Goal: Transaction & Acquisition: Purchase product/service

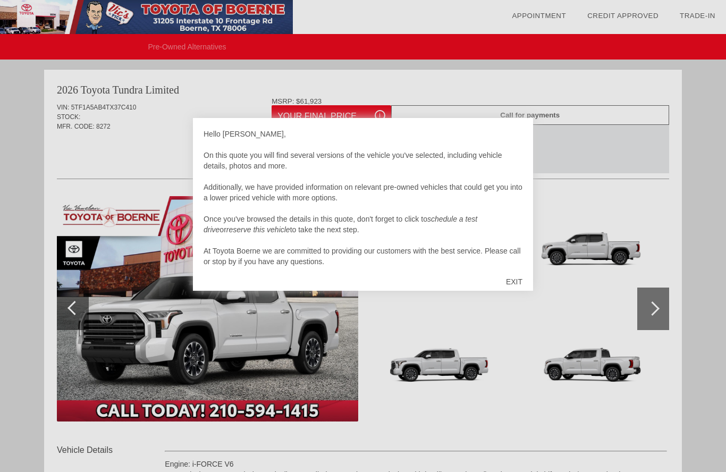
click at [518, 285] on div "EXIT" at bounding box center [515, 282] width 38 height 32
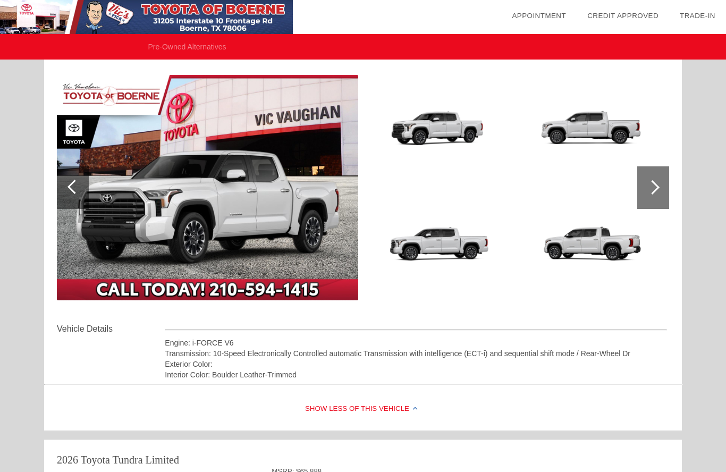
scroll to position [119, 0]
click at [659, 191] on div at bounding box center [654, 188] width 32 height 43
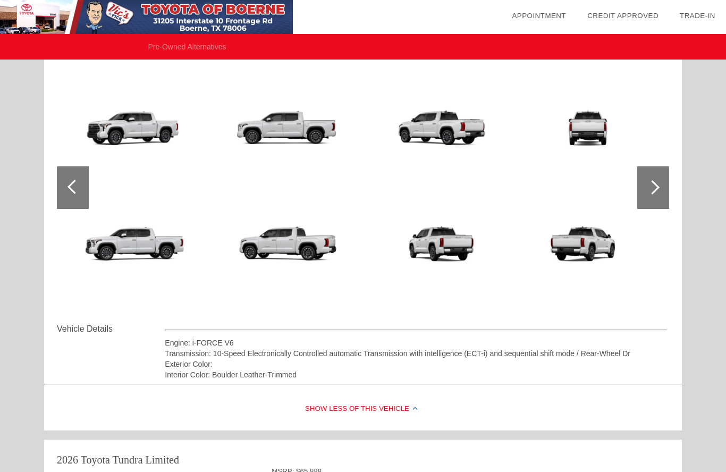
click at [653, 194] on div at bounding box center [654, 187] width 32 height 43
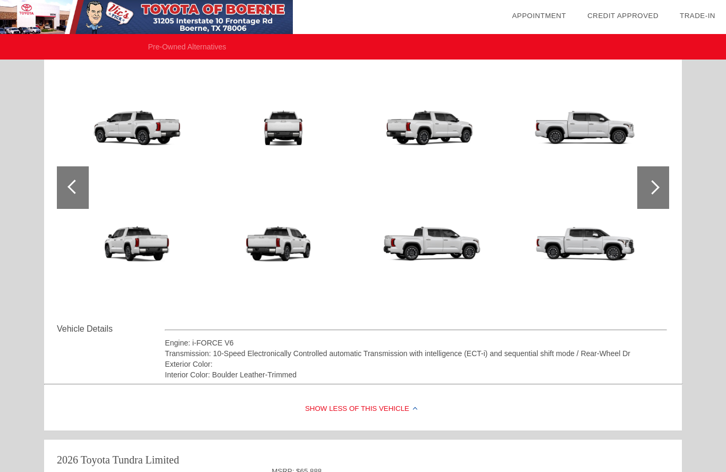
click at [653, 190] on div at bounding box center [653, 187] width 14 height 14
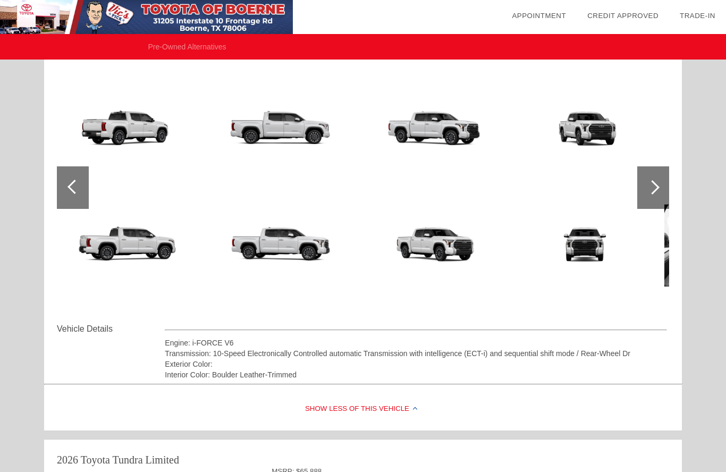
click at [658, 186] on div at bounding box center [653, 187] width 14 height 14
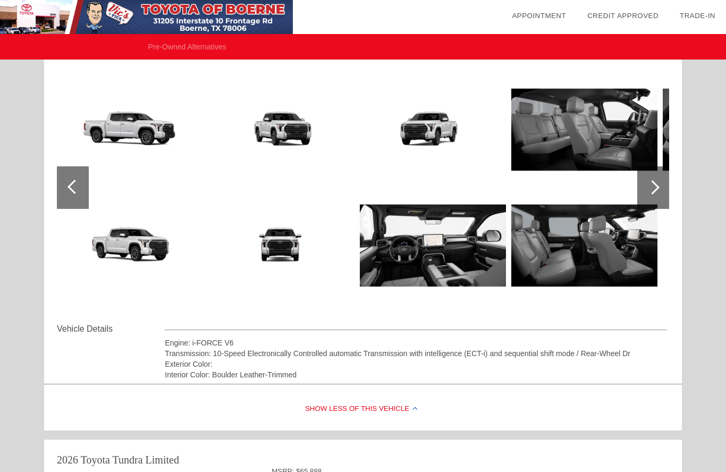
click at [584, 147] on img at bounding box center [585, 130] width 146 height 110
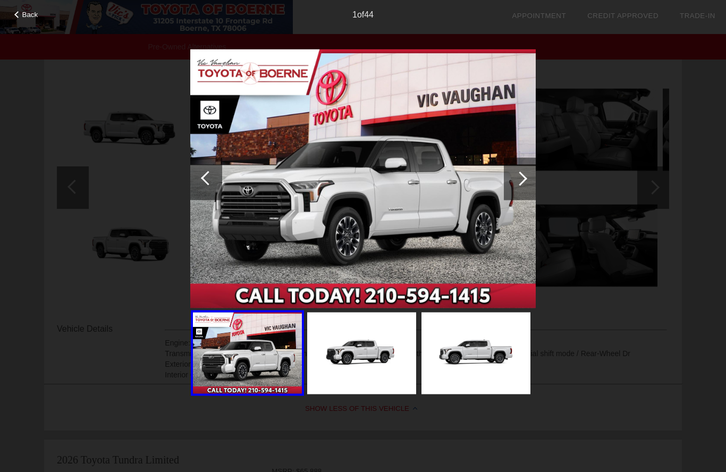
click at [573, 232] on div "Back 1 of 44" at bounding box center [363, 236] width 726 height 472
click at [473, 333] on img at bounding box center [476, 354] width 109 height 82
click at [438, 299] on img at bounding box center [363, 178] width 346 height 259
click at [526, 174] on div at bounding box center [520, 178] width 32 height 43
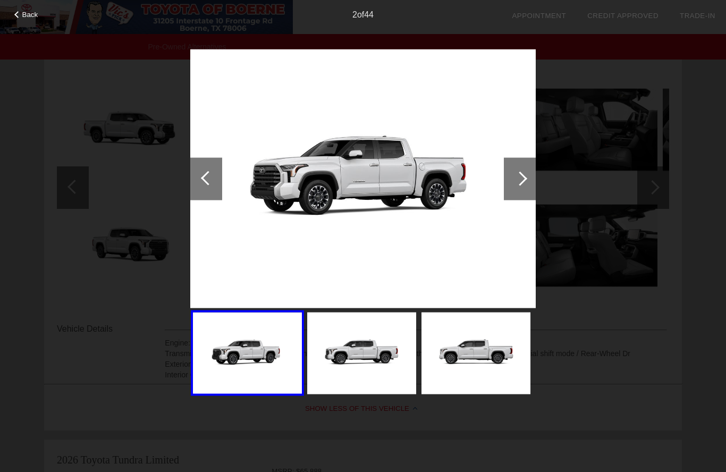
click at [516, 177] on div at bounding box center [520, 178] width 14 height 14
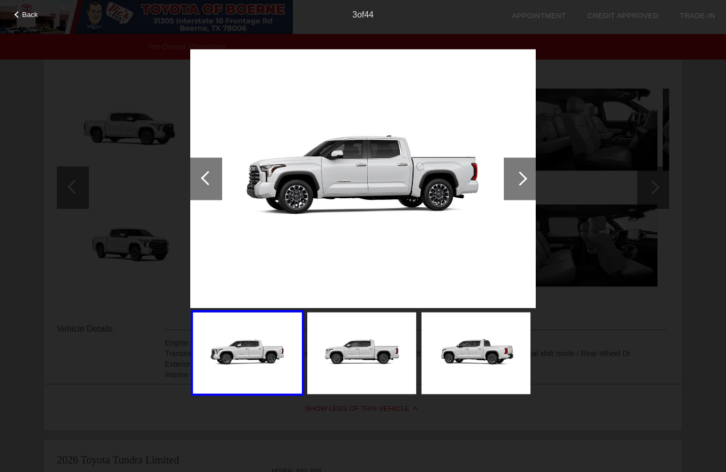
click at [517, 178] on div at bounding box center [520, 178] width 14 height 14
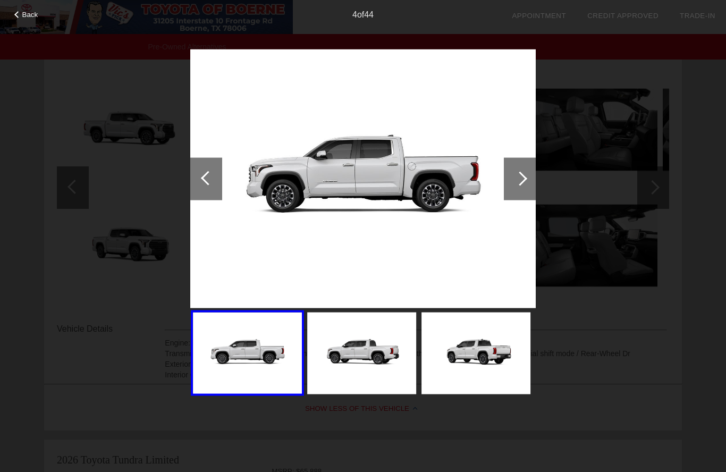
click at [518, 181] on div at bounding box center [520, 178] width 14 height 14
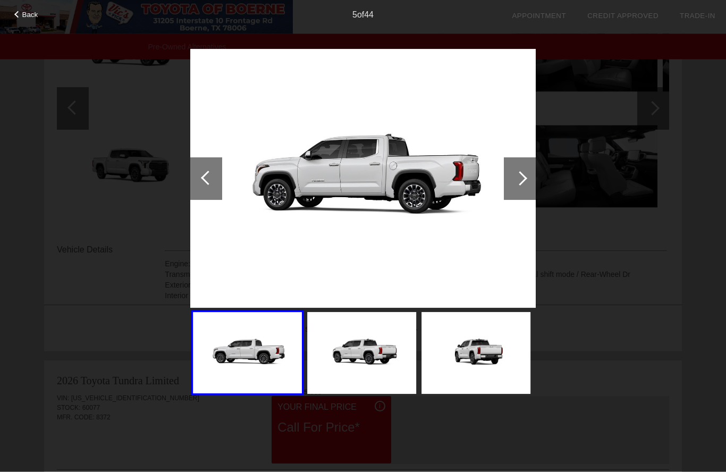
click at [517, 180] on div at bounding box center [520, 178] width 14 height 14
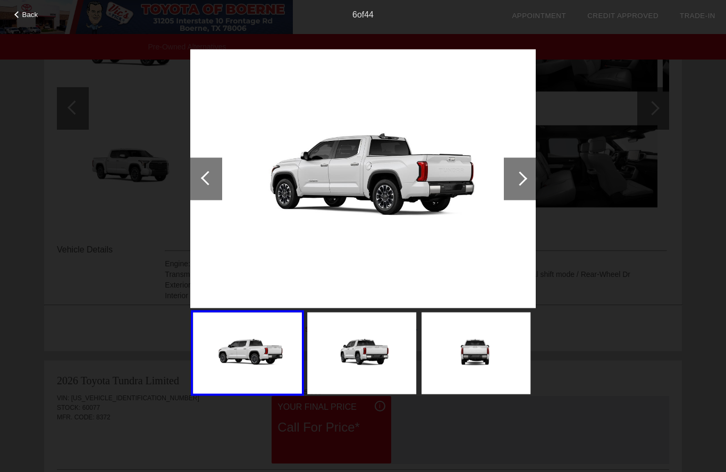
click at [520, 178] on div at bounding box center [520, 178] width 14 height 14
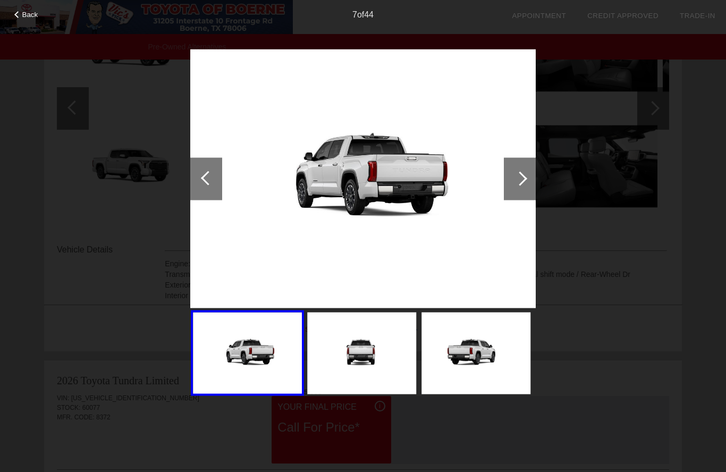
click at [517, 177] on div at bounding box center [520, 178] width 14 height 14
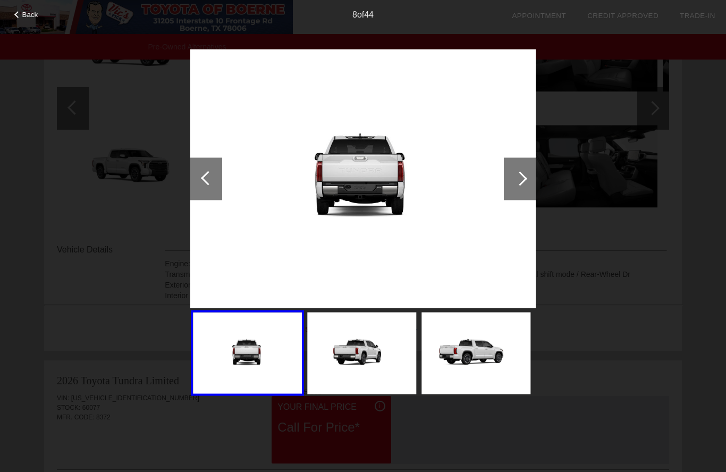
click at [515, 177] on div at bounding box center [520, 178] width 14 height 14
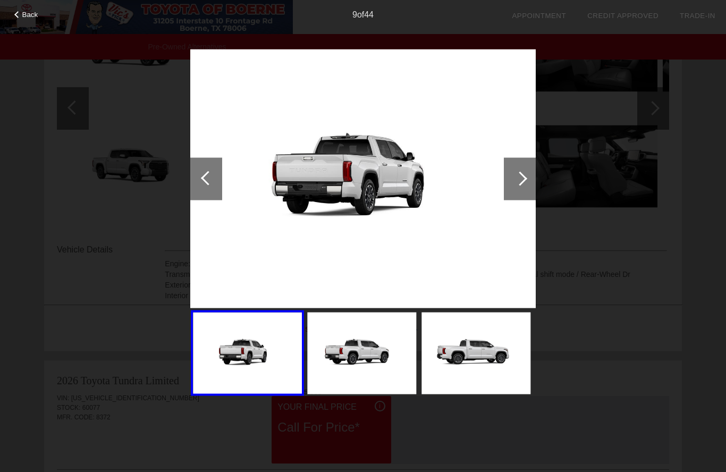
click at [521, 177] on div at bounding box center [520, 178] width 14 height 14
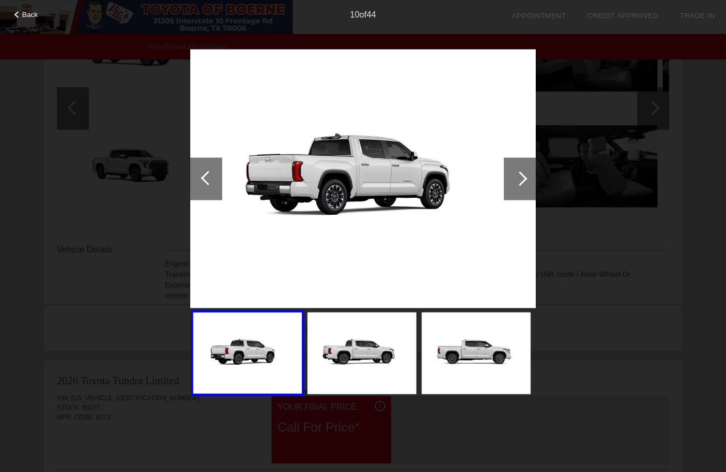
click at [521, 175] on div at bounding box center [520, 178] width 14 height 14
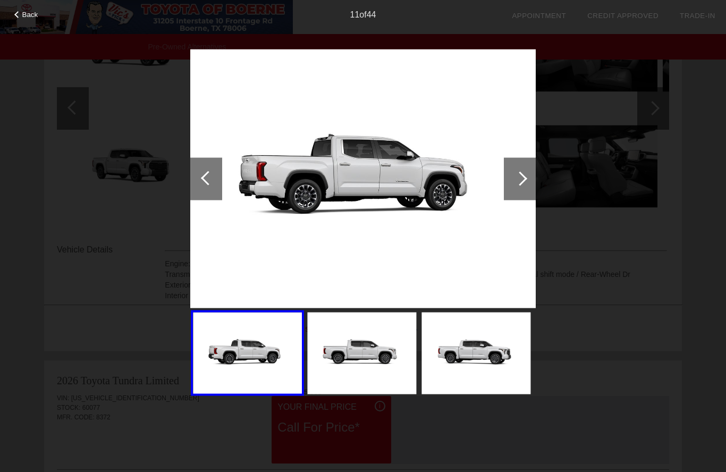
click at [521, 175] on div at bounding box center [520, 178] width 14 height 14
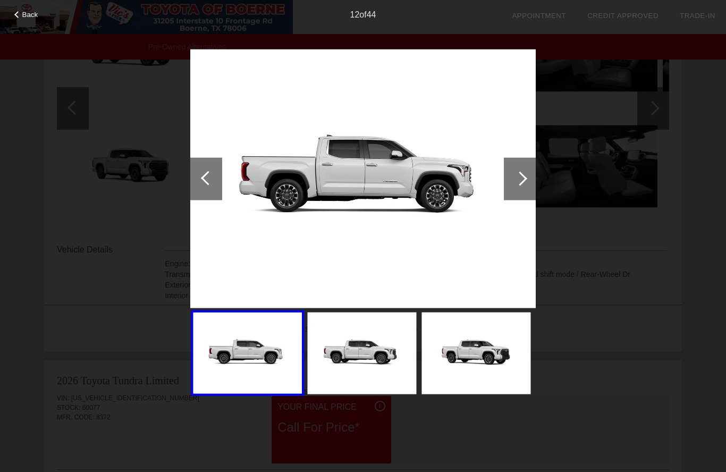
click at [522, 174] on div at bounding box center [520, 178] width 14 height 14
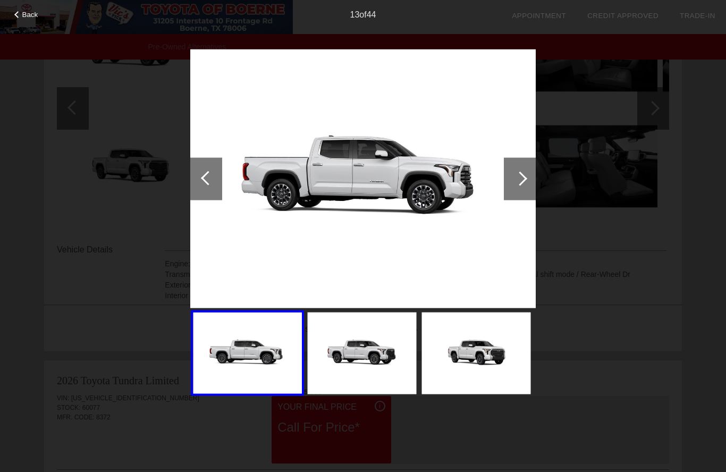
click at [519, 174] on div at bounding box center [520, 178] width 14 height 14
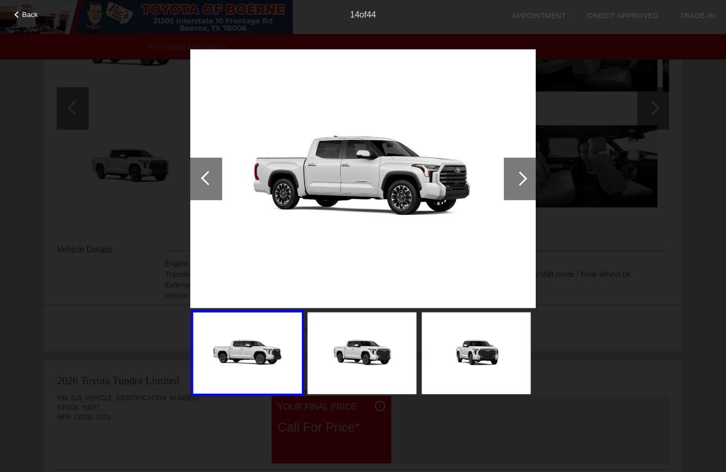
click at [521, 174] on div at bounding box center [520, 178] width 14 height 14
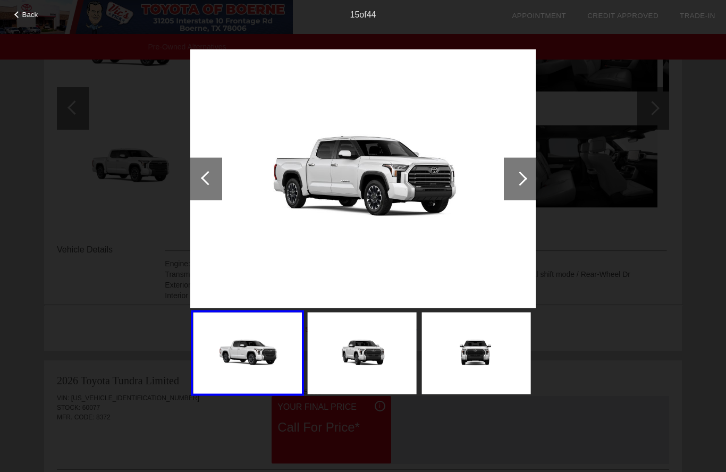
click at [522, 173] on div at bounding box center [520, 178] width 32 height 43
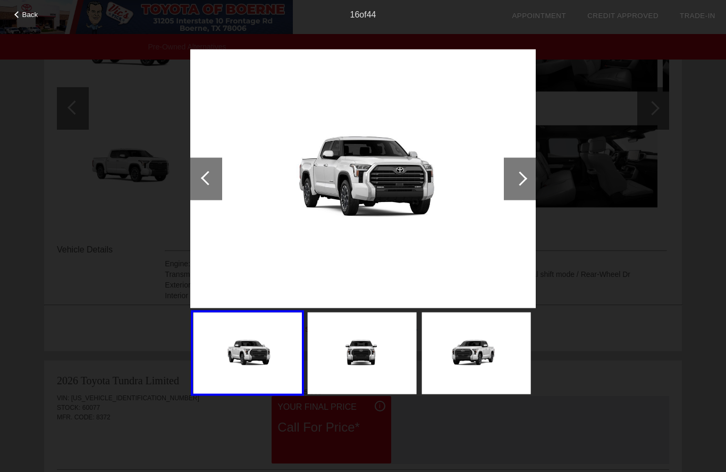
click at [520, 175] on div at bounding box center [520, 178] width 14 height 14
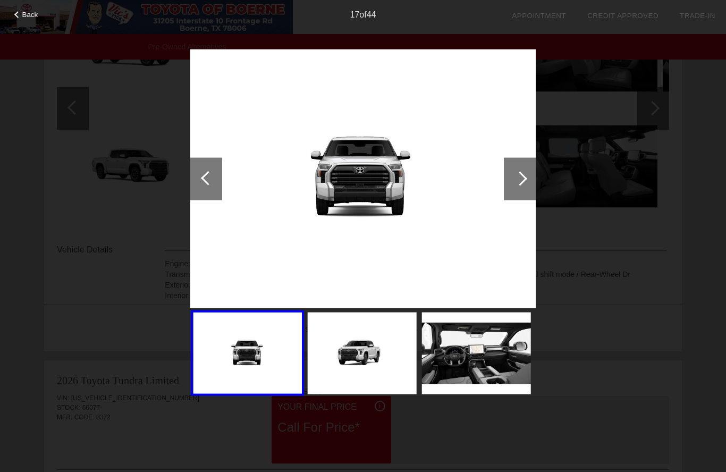
click at [519, 177] on div at bounding box center [520, 178] width 14 height 14
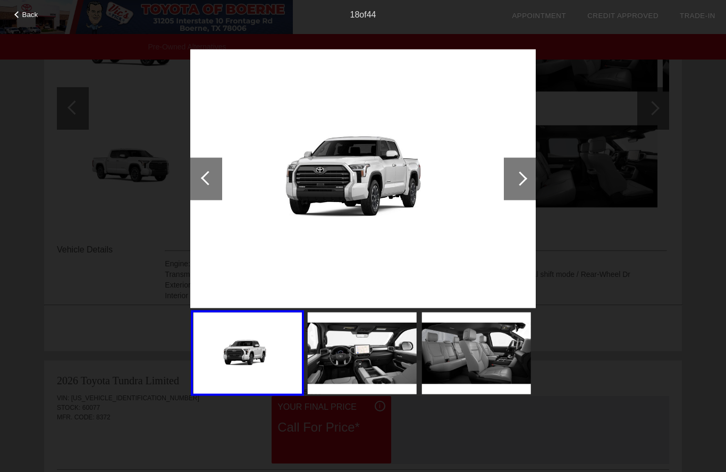
click at [519, 178] on div at bounding box center [520, 178] width 14 height 14
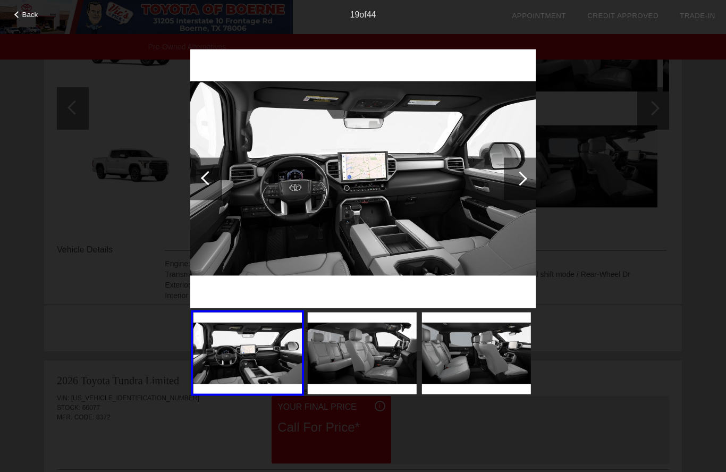
click at [451, 239] on img at bounding box center [363, 178] width 346 height 259
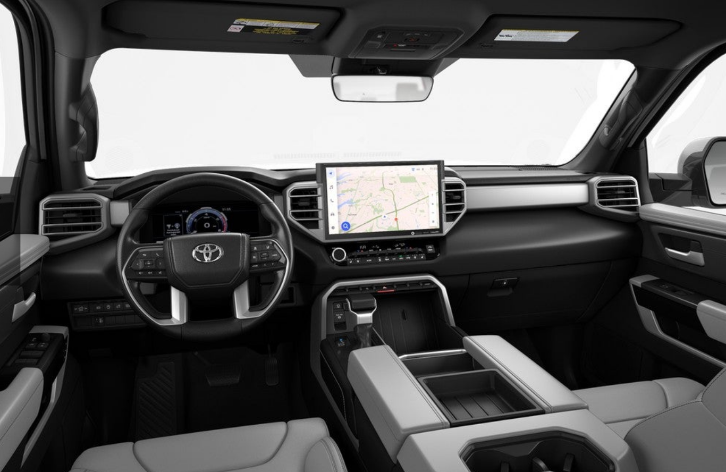
click at [272, 128] on img at bounding box center [363, 178] width 346 height 259
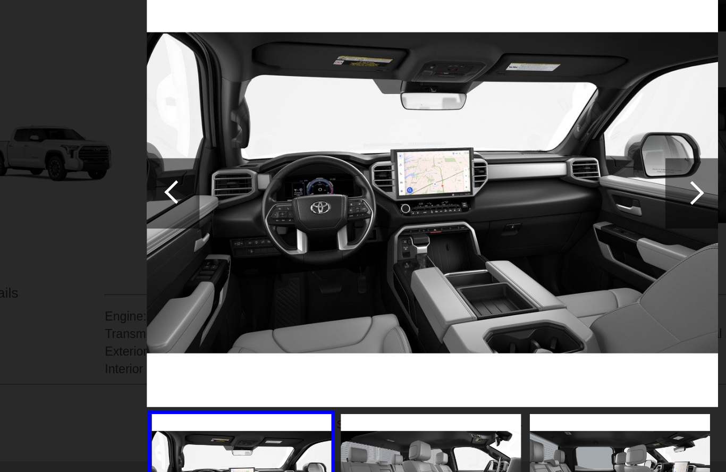
click at [504, 157] on div at bounding box center [520, 178] width 32 height 43
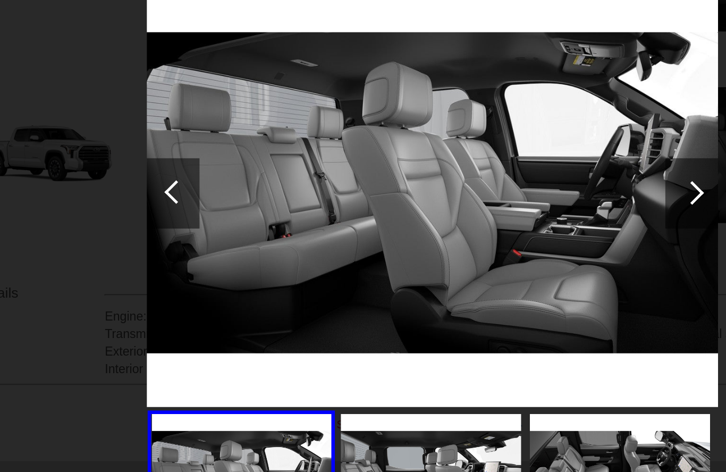
click at [504, 157] on div at bounding box center [520, 178] width 32 height 43
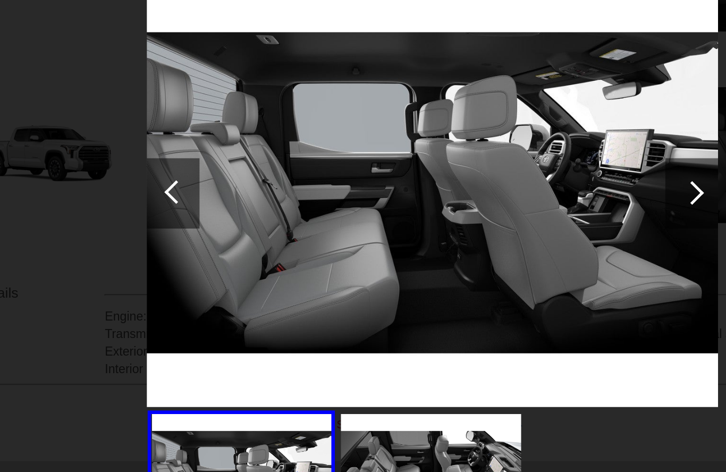
click at [504, 157] on div at bounding box center [520, 178] width 32 height 43
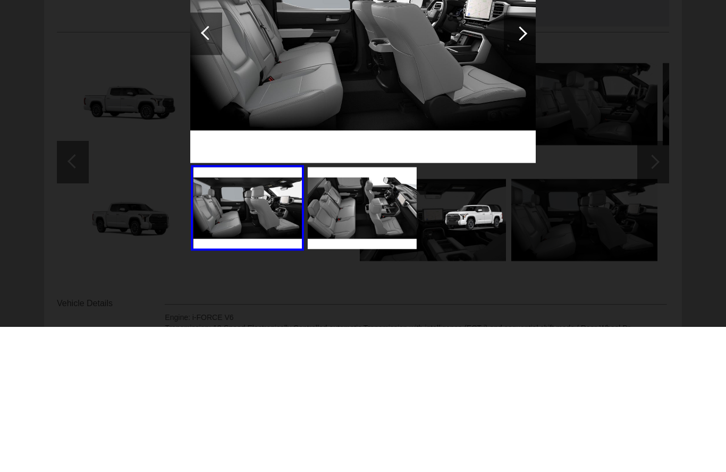
scroll to position [145, 0]
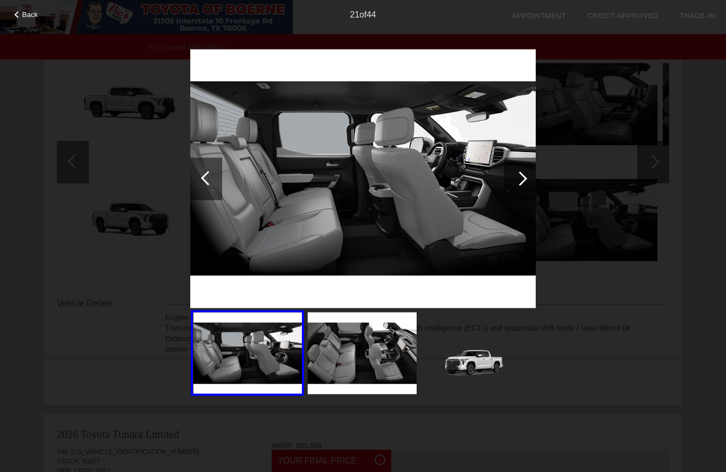
click at [674, 112] on div "Back 21 of 44" at bounding box center [363, 236] width 726 height 472
click at [36, 7] on div "21 of 44" at bounding box center [363, 10] width 726 height 21
click at [23, 6] on div "21 of 44" at bounding box center [363, 10] width 726 height 21
click at [29, 18] on span "Back" at bounding box center [30, 15] width 16 height 8
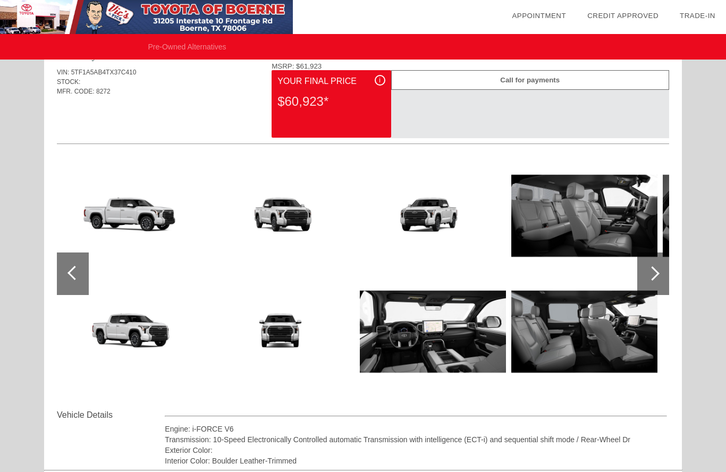
scroll to position [0, 0]
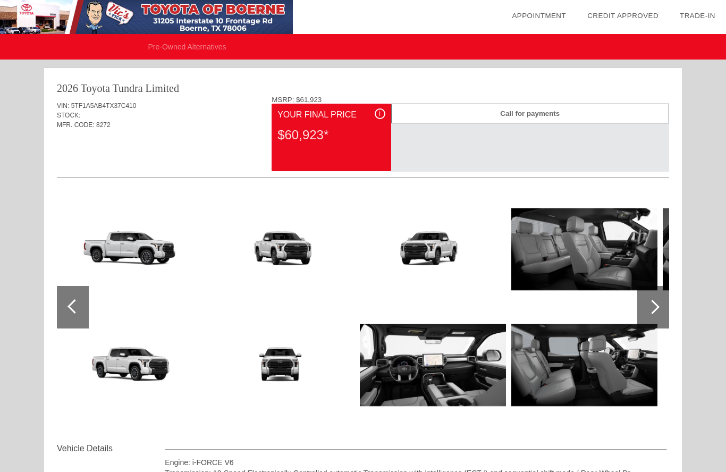
click at [204, 12] on img at bounding box center [146, 17] width 293 height 34
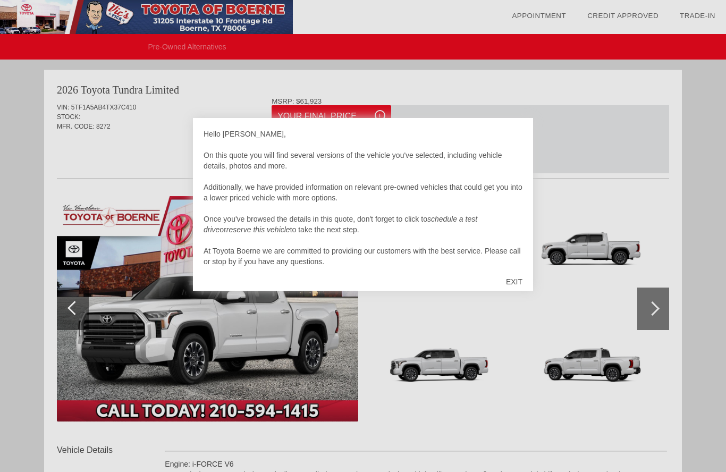
scroll to position [189, 139]
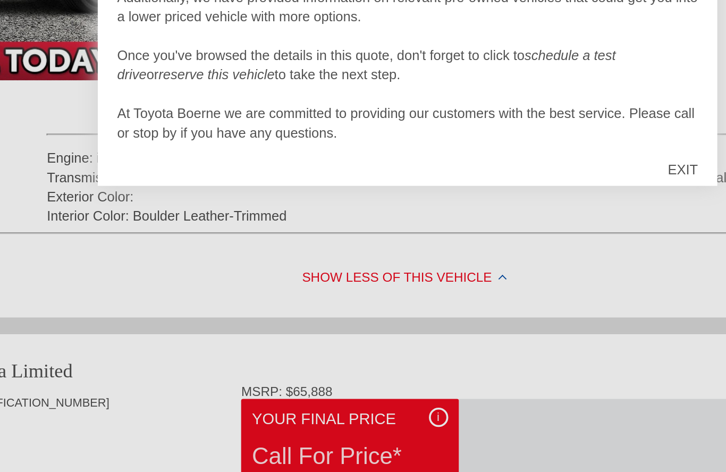
click at [274, 231] on div at bounding box center [363, 236] width 726 height 472
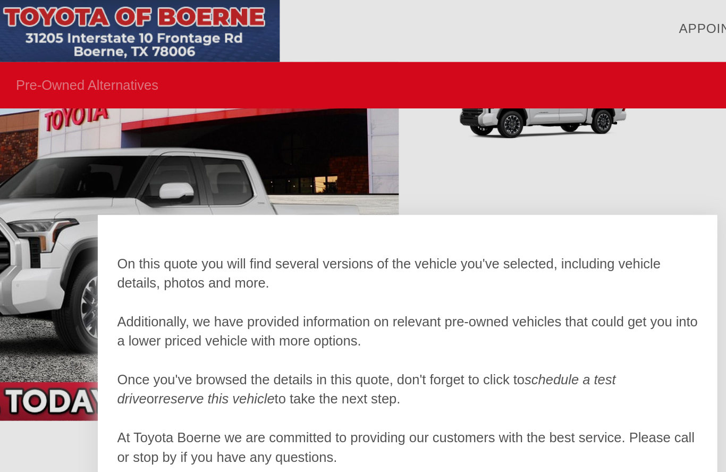
scroll to position [11, 0]
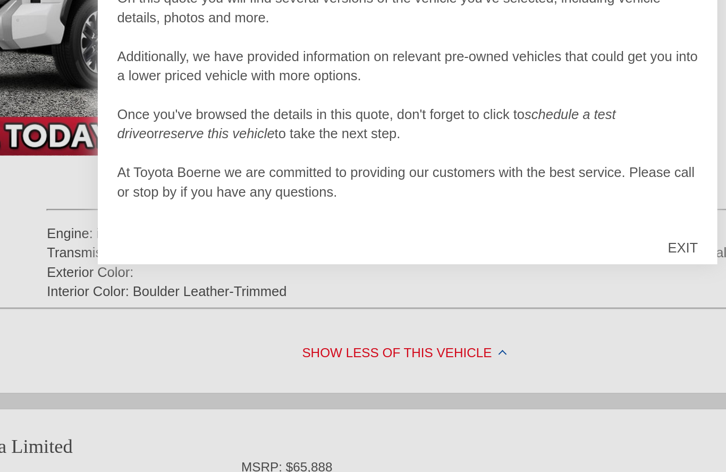
click at [496, 266] on div "EXIT" at bounding box center [515, 282] width 38 height 32
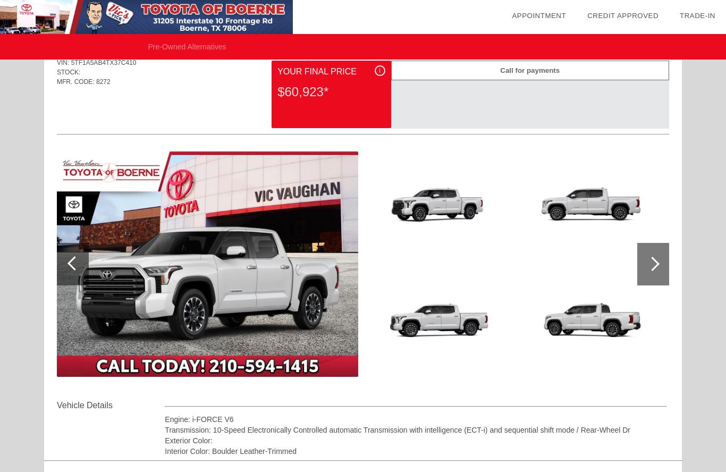
scroll to position [0, 0]
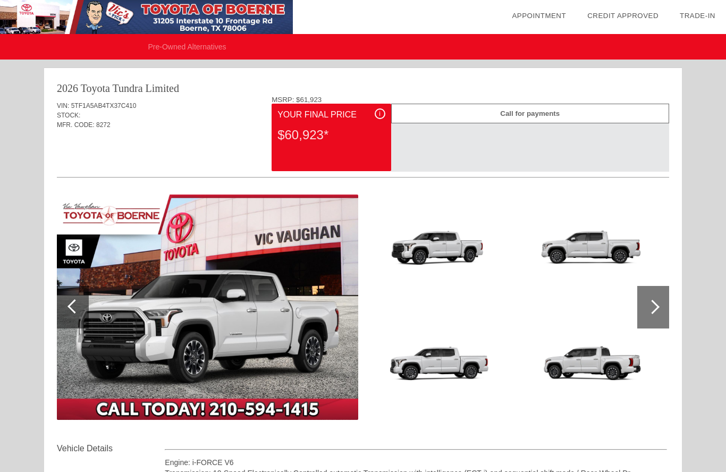
click at [657, 306] on div at bounding box center [653, 307] width 14 height 14
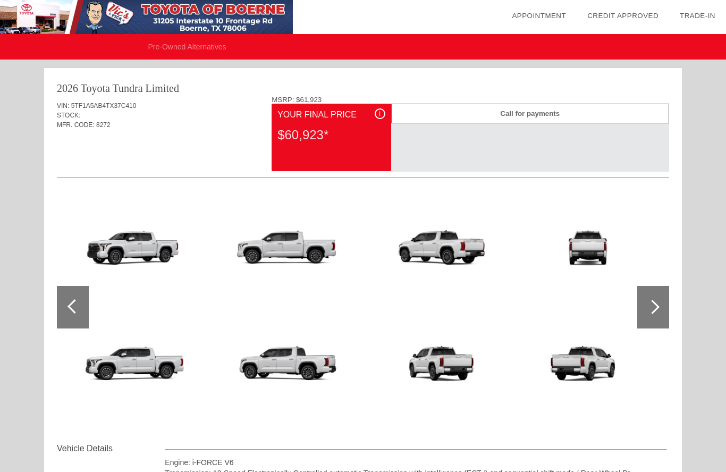
click at [656, 305] on div at bounding box center [653, 307] width 14 height 14
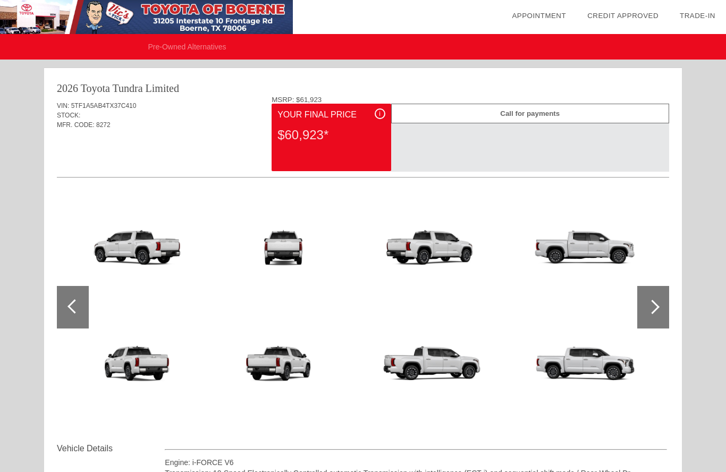
click at [657, 304] on div at bounding box center [654, 307] width 32 height 43
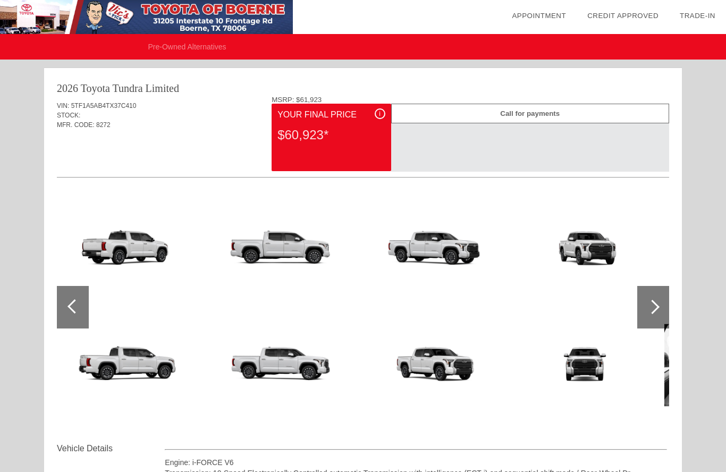
click at [655, 308] on div at bounding box center [653, 307] width 14 height 14
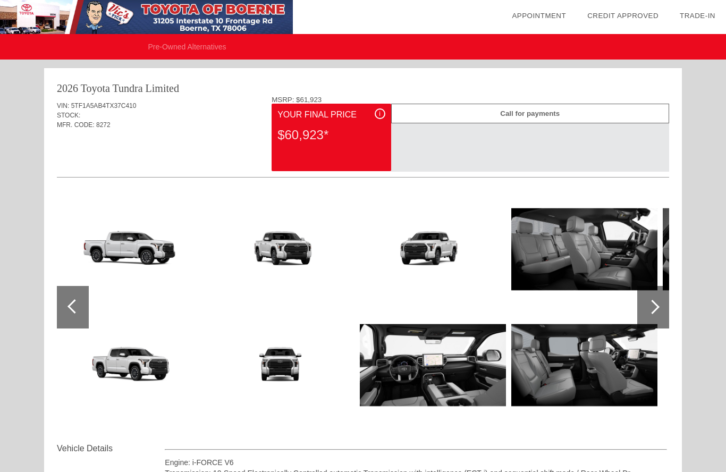
click at [654, 306] on div at bounding box center [653, 307] width 14 height 14
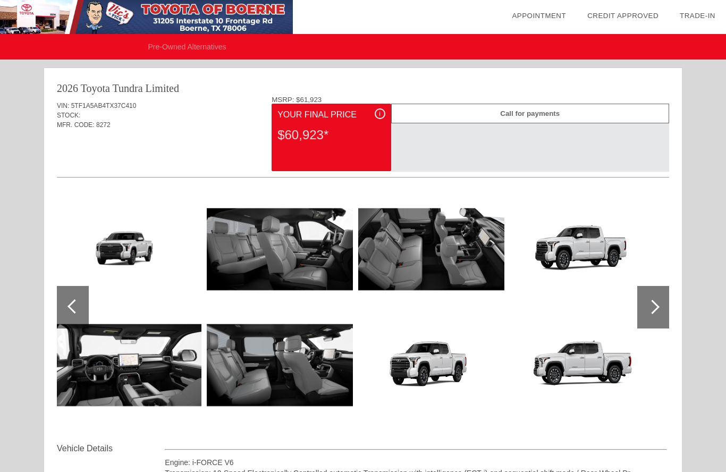
click at [657, 306] on div at bounding box center [653, 307] width 14 height 14
